Goal: Information Seeking & Learning: Check status

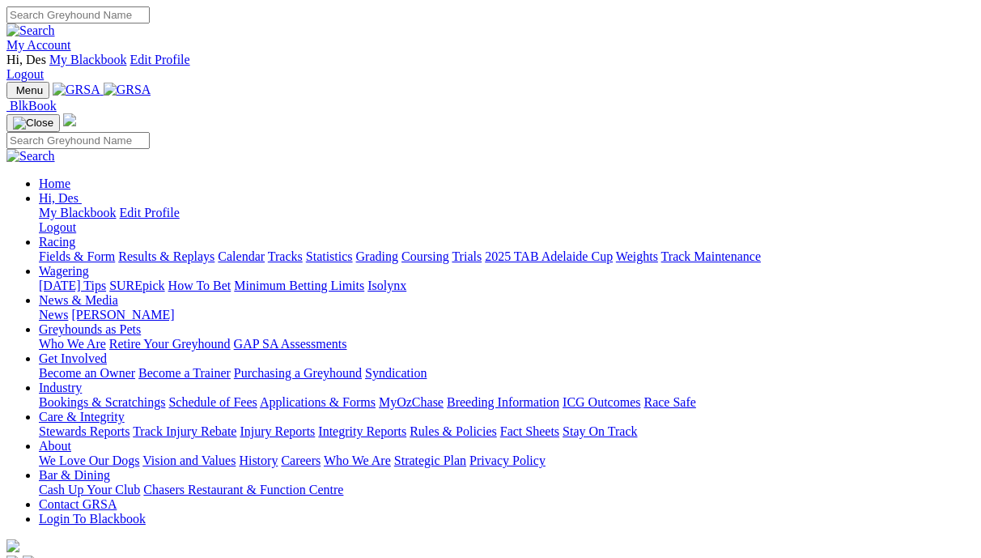
click at [208, 249] on link "Results & Replays" at bounding box center [166, 256] width 96 height 14
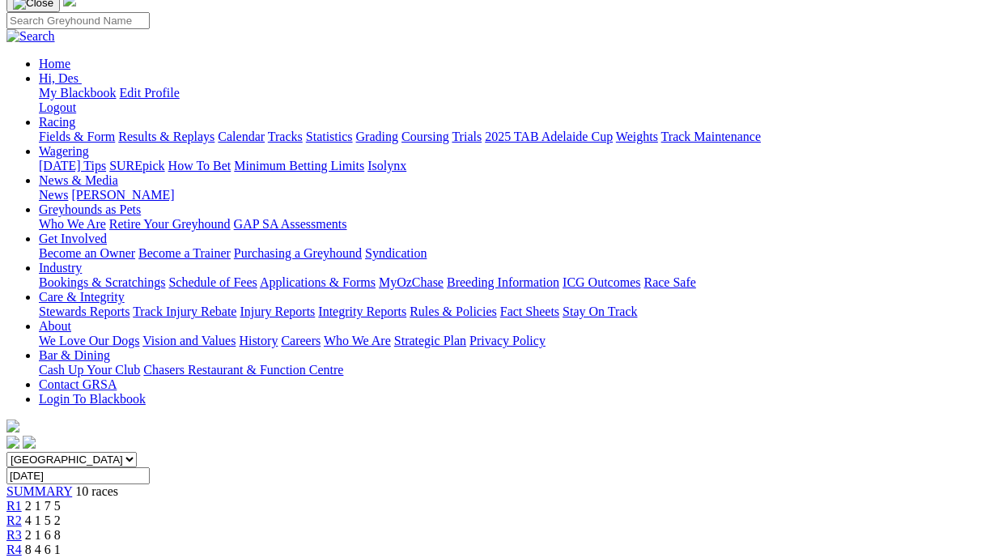
scroll to position [151, 0]
